Goal: Find specific page/section: Find specific page/section

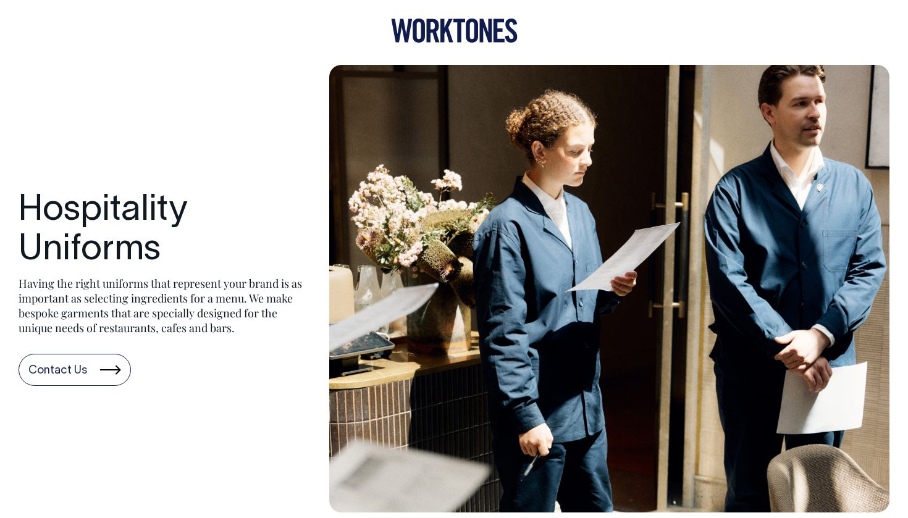
click at [98, 359] on link "Contact Us" at bounding box center [75, 370] width 112 height 32
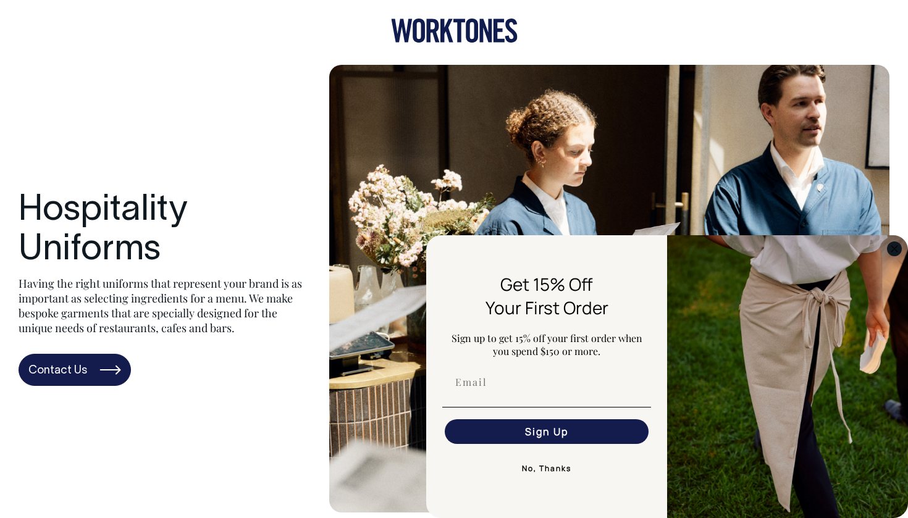
click at [891, 248] on circle "Close dialog" at bounding box center [894, 248] width 14 height 14
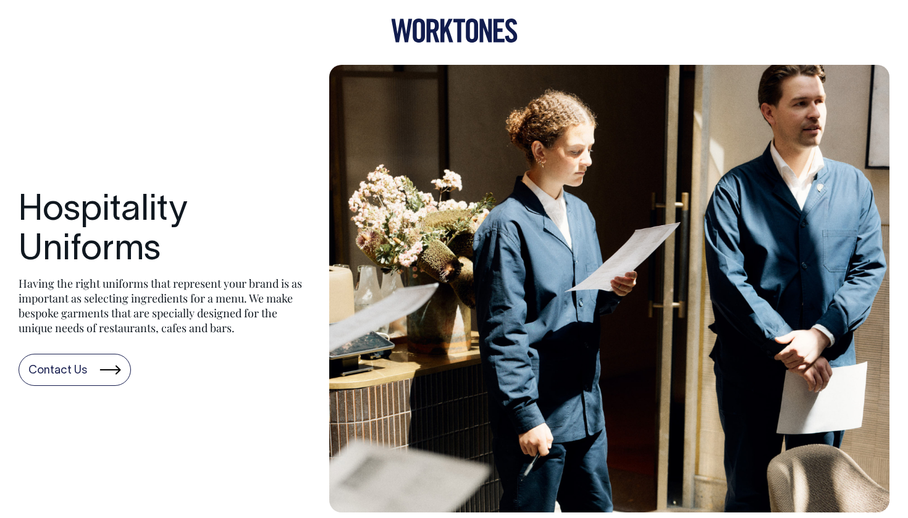
click at [70, 365] on link "Contact Us" at bounding box center [75, 370] width 112 height 32
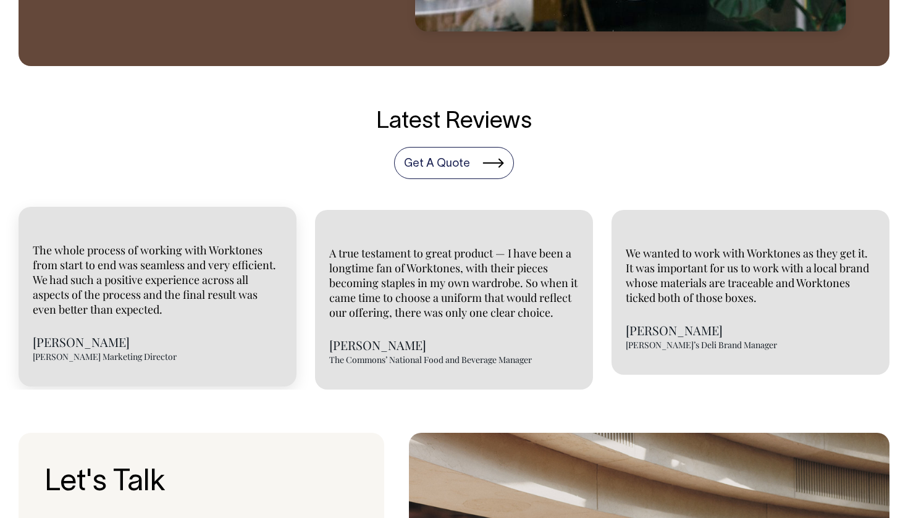
scroll to position [2787, 0]
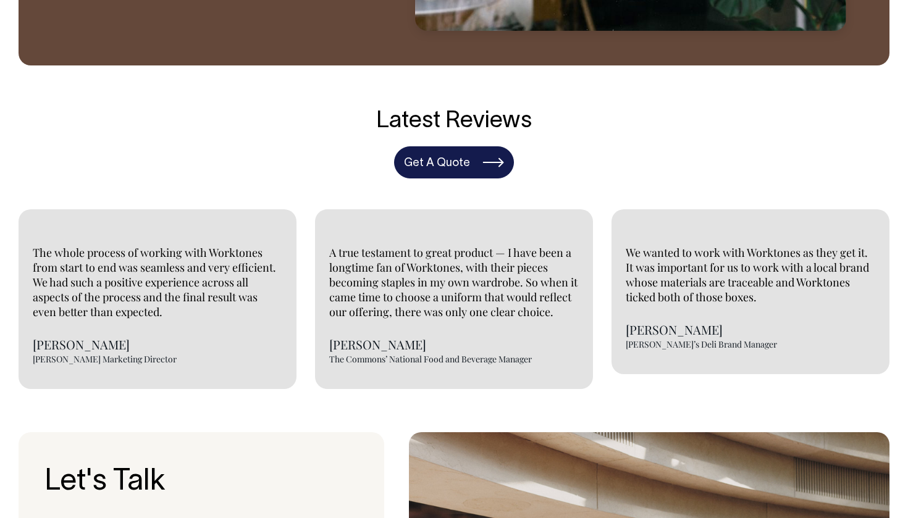
click at [440, 164] on link "Get A Quote" at bounding box center [454, 162] width 120 height 32
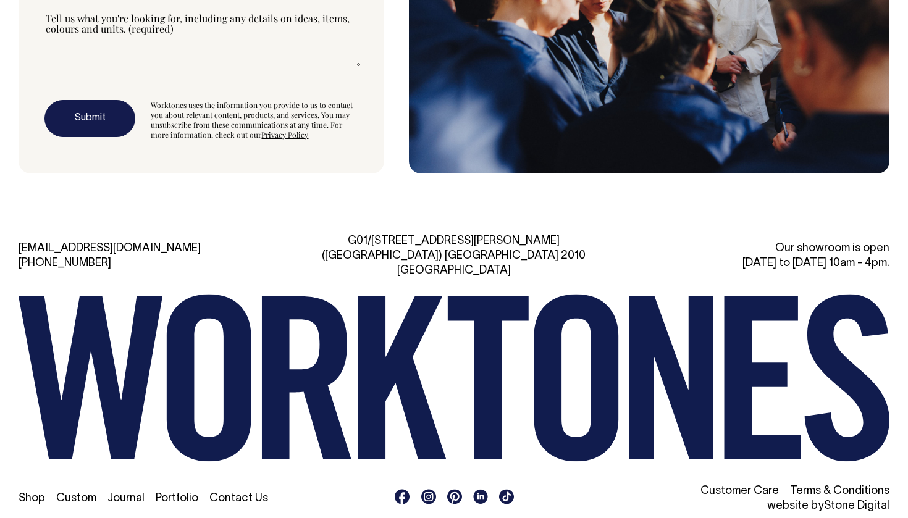
scroll to position [3495, 0]
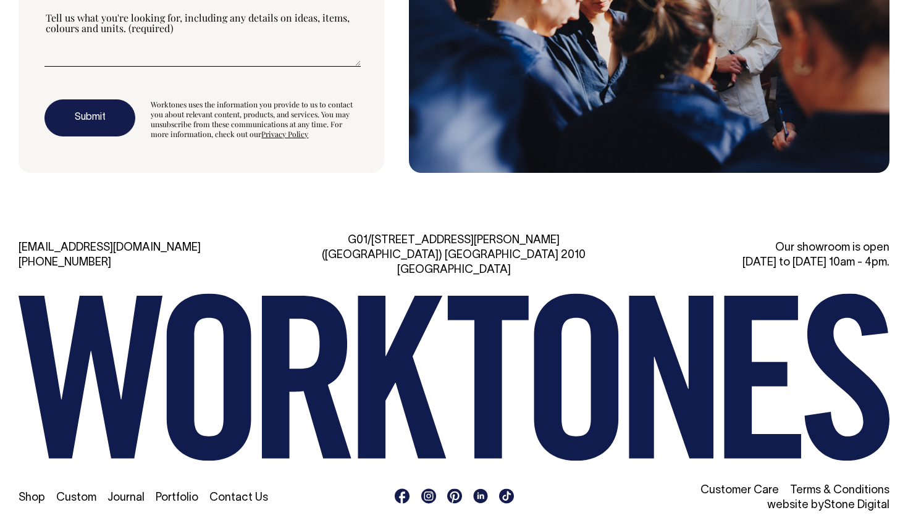
click at [175, 493] on link "Portfolio" at bounding box center [177, 498] width 43 height 10
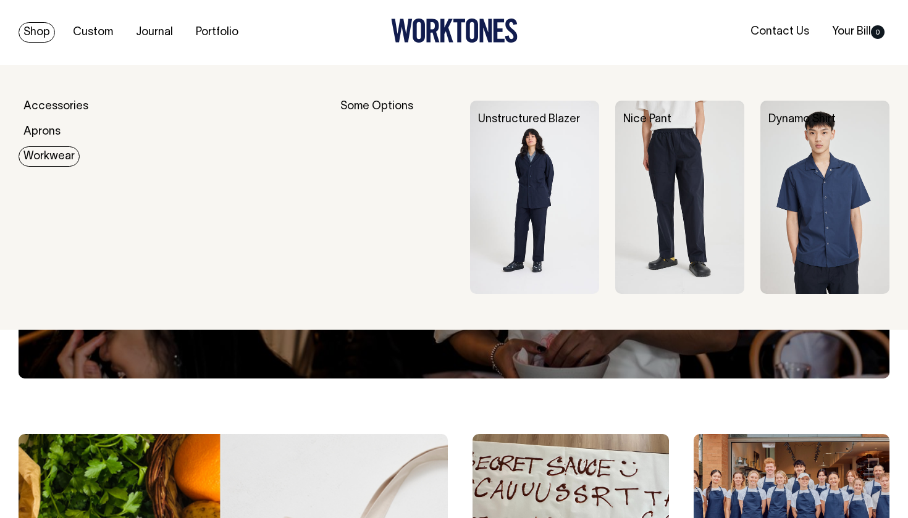
click at [54, 152] on link "Workwear" at bounding box center [49, 156] width 61 height 20
